Goal: Complete application form

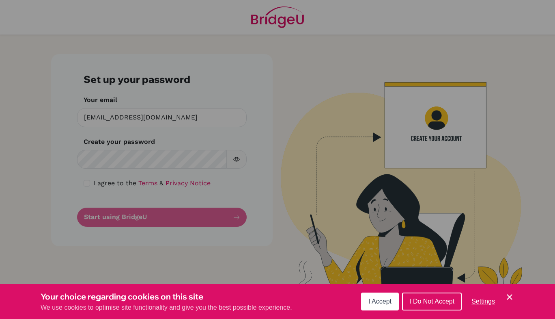
click at [383, 303] on span "I Accept" at bounding box center [380, 301] width 23 height 7
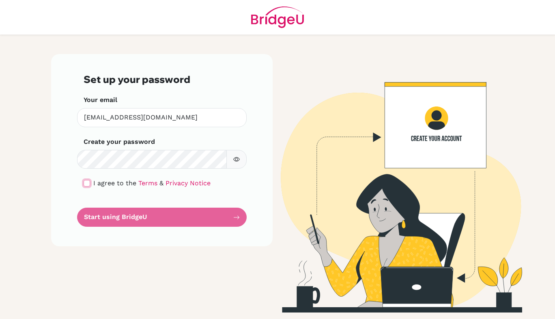
click at [87, 180] on input "checkbox" at bounding box center [87, 183] width 6 height 6
checkbox input "true"
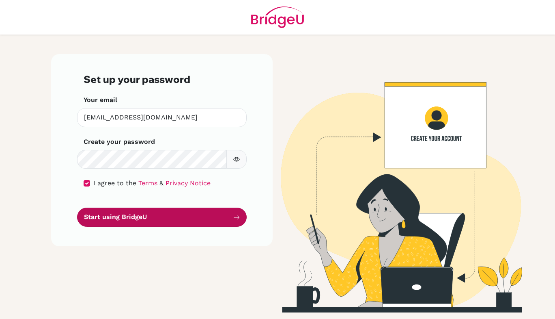
click at [119, 218] on button "Start using BridgeU" at bounding box center [162, 216] width 170 height 19
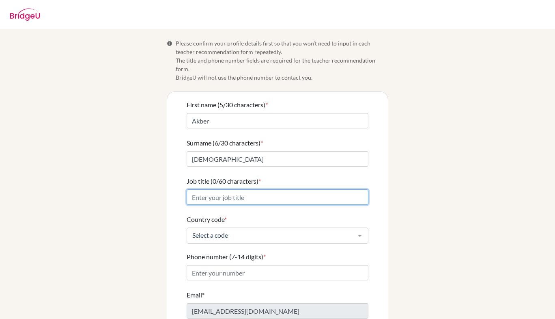
click at [271, 189] on input "Job title (0/60 characters) *" at bounding box center [278, 196] width 182 height 15
type input "Mathematics Faculty"
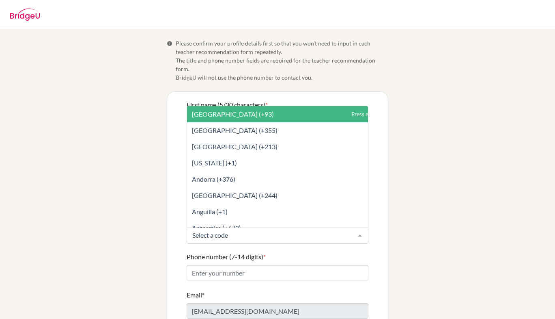
click at [242, 233] on div at bounding box center [278, 235] width 182 height 16
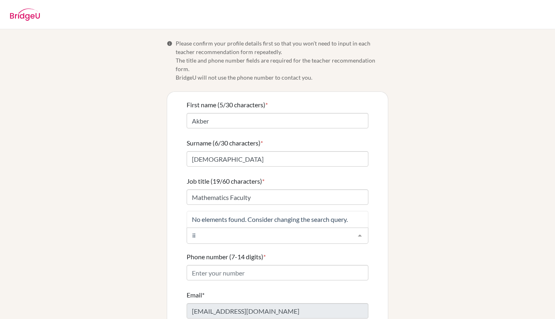
type input "i"
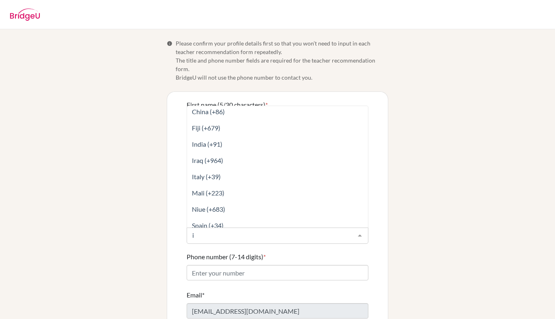
scroll to position [14, 0]
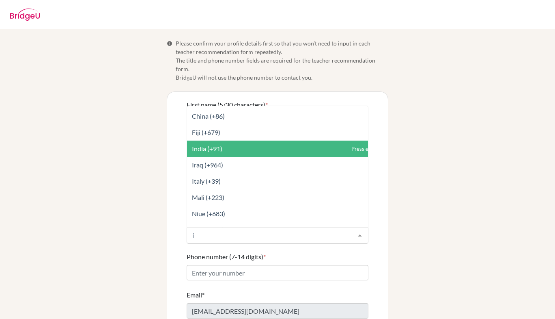
click at [224, 141] on span "India (+91)" at bounding box center [295, 148] width 217 height 16
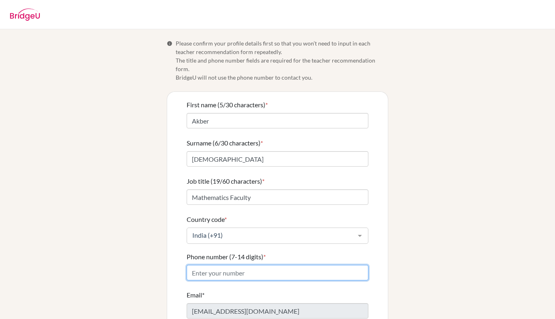
click at [209, 265] on input "Phone number (7-14 digits) *" at bounding box center [278, 272] width 182 height 15
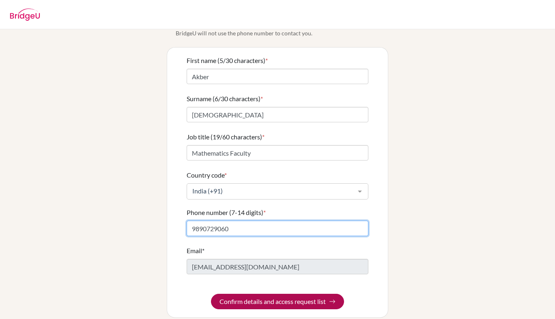
type input "9890729060"
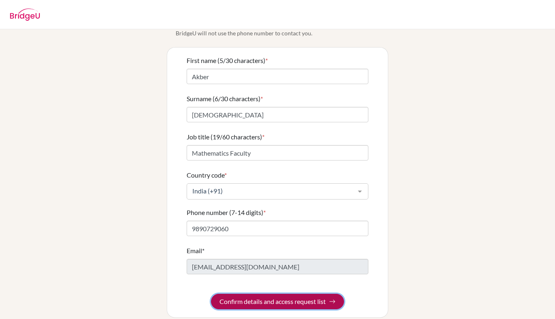
click at [275, 294] on button "Confirm details and access request list" at bounding box center [277, 300] width 133 height 15
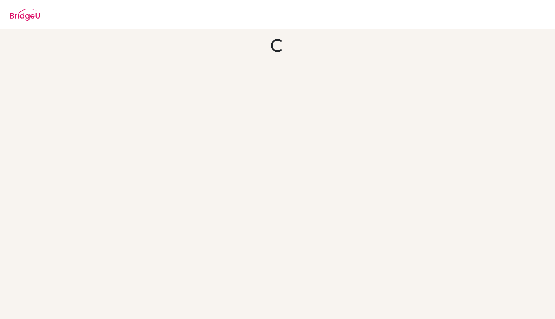
scroll to position [0, 0]
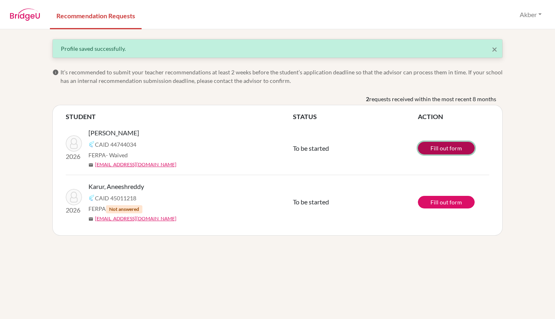
click at [450, 149] on link "Fill out form" at bounding box center [446, 148] width 57 height 13
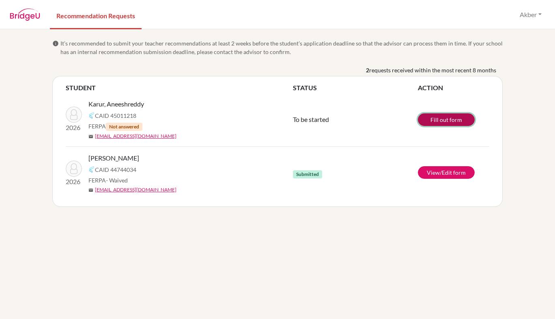
click at [430, 121] on link "Fill out form" at bounding box center [446, 119] width 57 height 13
